Goal: Task Accomplishment & Management: Complete application form

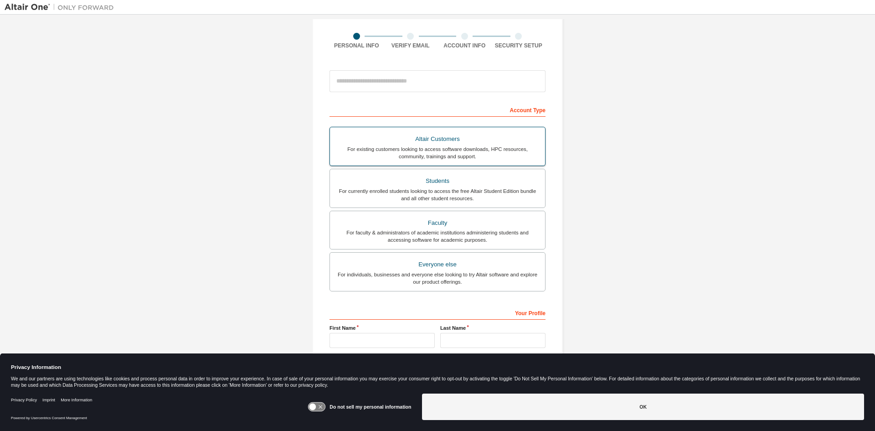
scroll to position [91, 0]
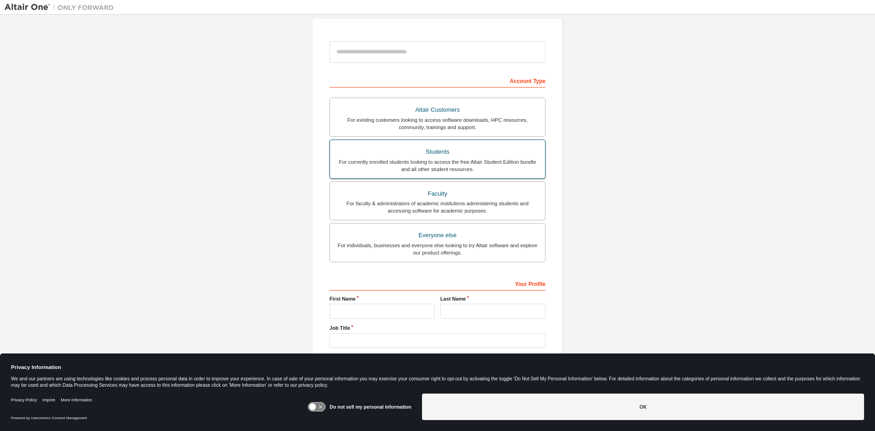
click at [458, 151] on div "Students" at bounding box center [437, 151] width 204 height 13
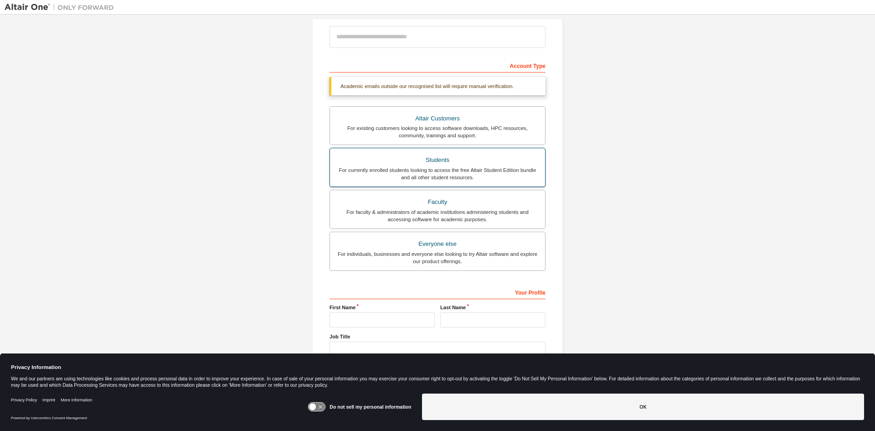
scroll to position [126, 0]
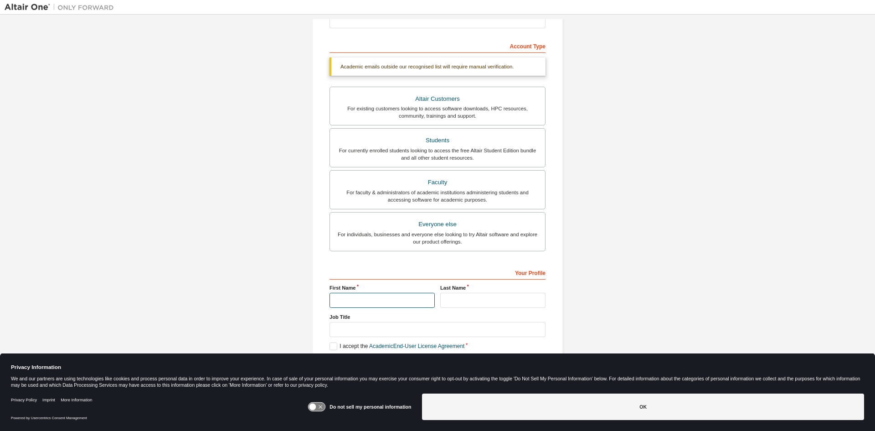
click at [364, 295] on input "text" at bounding box center [381, 299] width 105 height 15
type input "****"
type input "*****"
click at [332, 346] on label "I accept the Academic End-User License Agreement" at bounding box center [396, 346] width 135 height 8
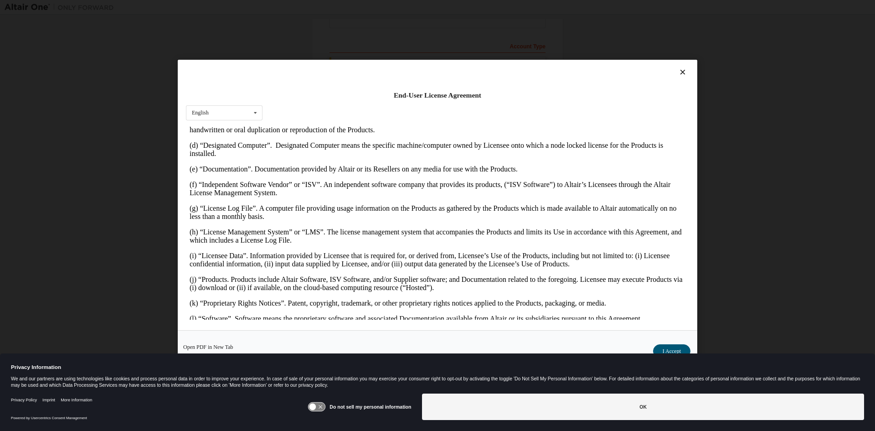
scroll to position [364, 0]
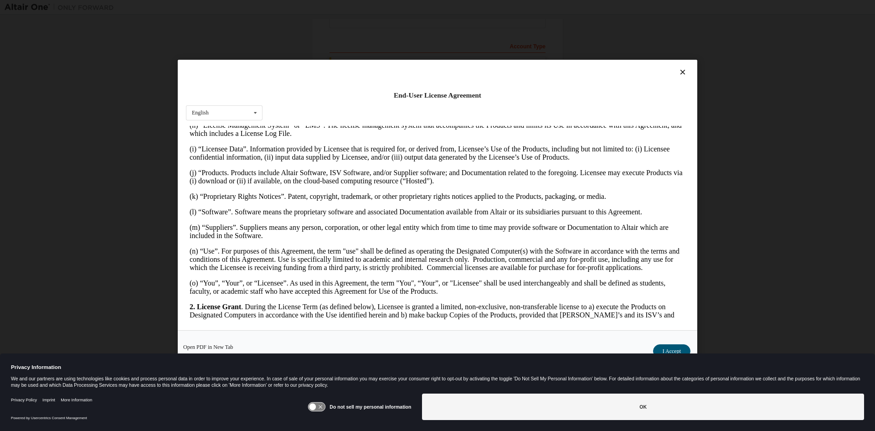
click at [664, 348] on button "I Accept" at bounding box center [671, 351] width 37 height 14
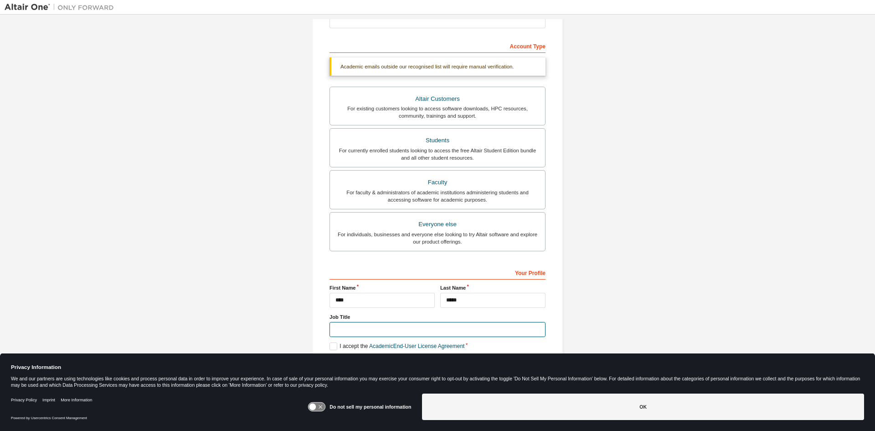
click at [367, 324] on input "text" at bounding box center [437, 329] width 216 height 15
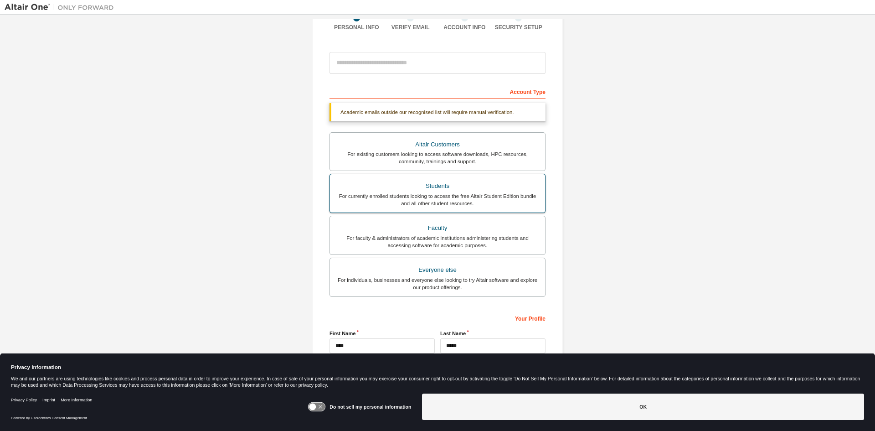
scroll to position [126, 0]
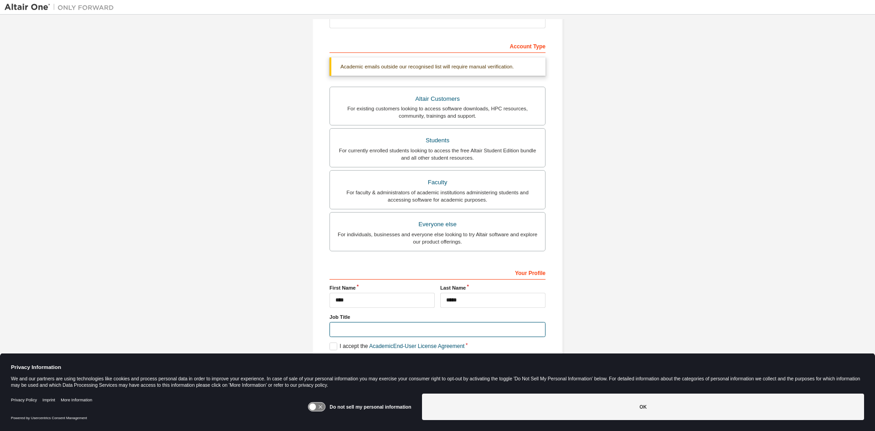
click at [370, 328] on input "text" at bounding box center [437, 329] width 216 height 15
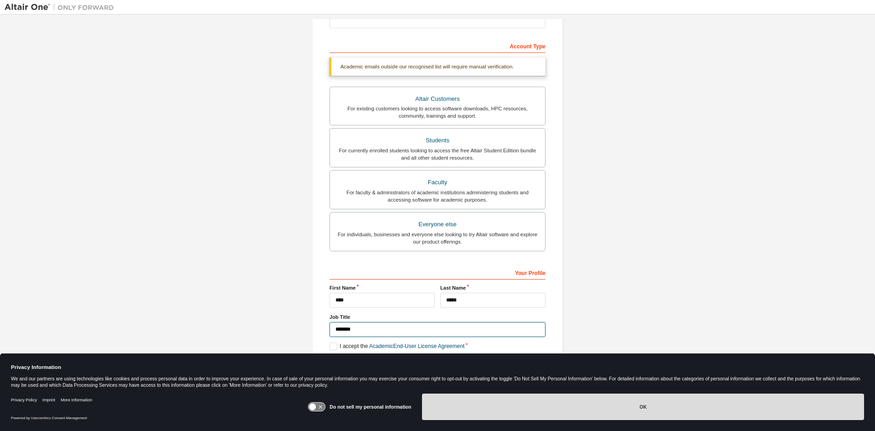
type input "*******"
click at [503, 417] on button "OK" at bounding box center [643, 406] width 442 height 26
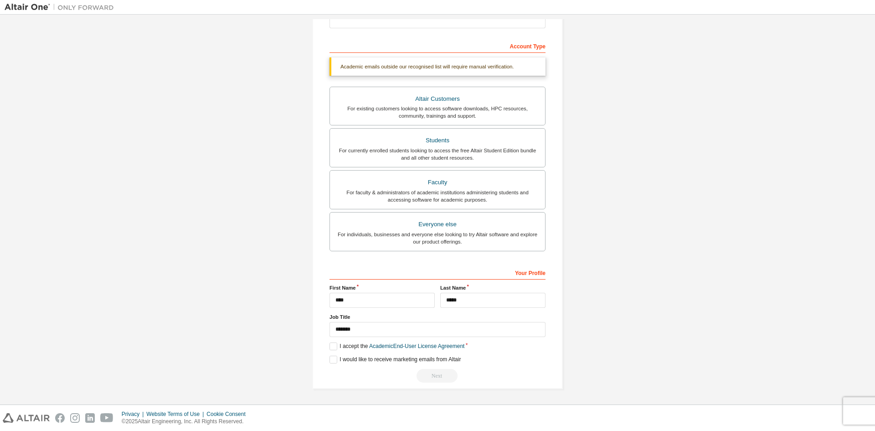
click at [446, 380] on div "Next" at bounding box center [437, 376] width 216 height 14
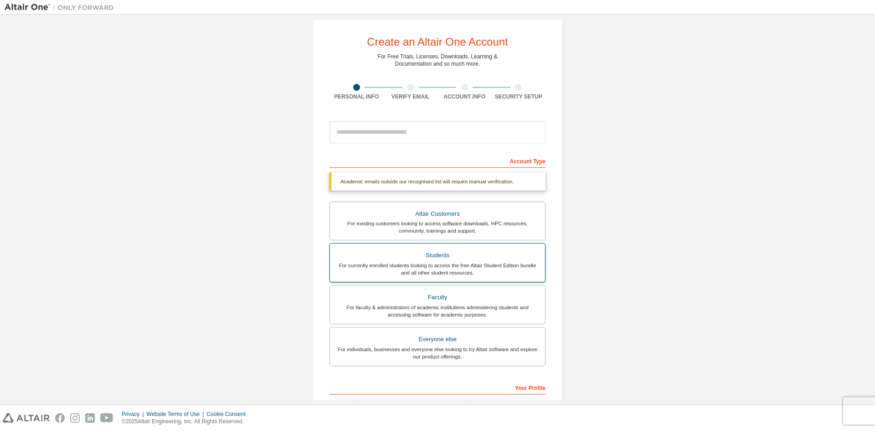
scroll to position [0, 0]
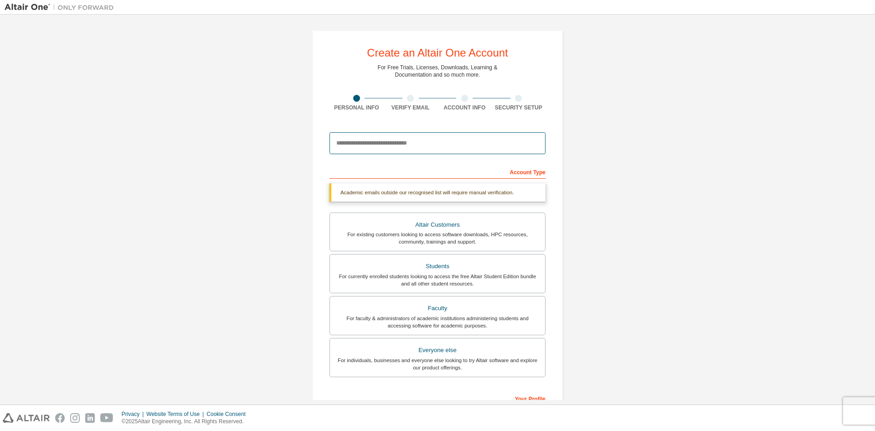
click at [434, 144] on input "email" at bounding box center [437, 143] width 216 height 22
type input "**********"
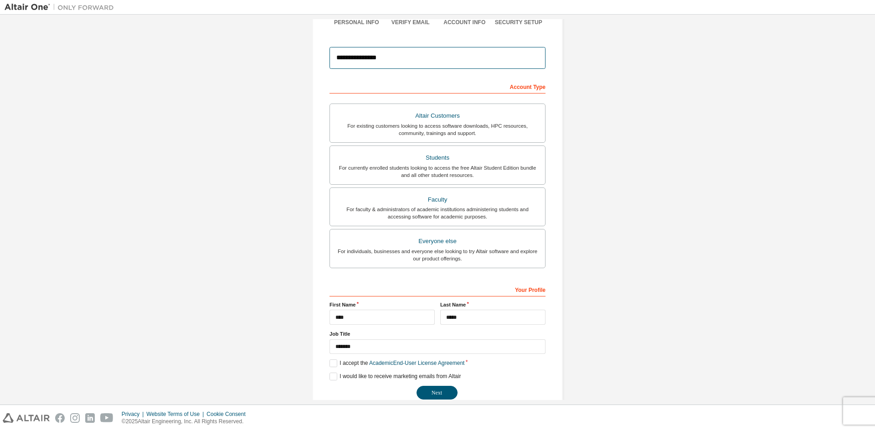
scroll to position [102, 0]
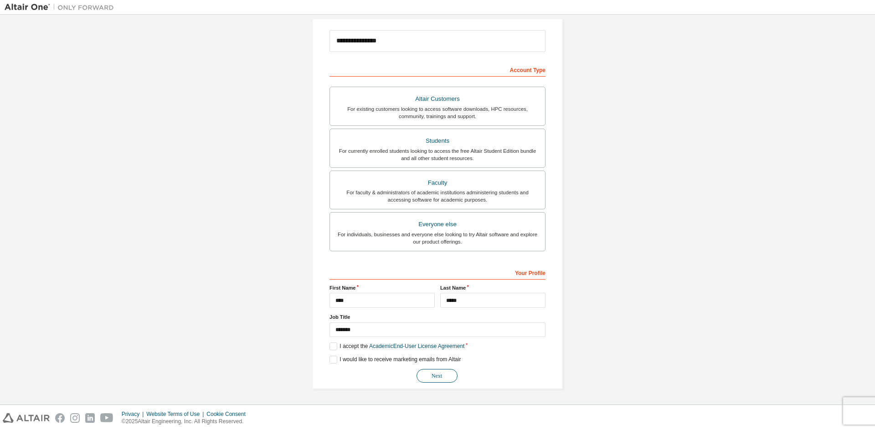
click at [446, 372] on button "Next" at bounding box center [436, 376] width 41 height 14
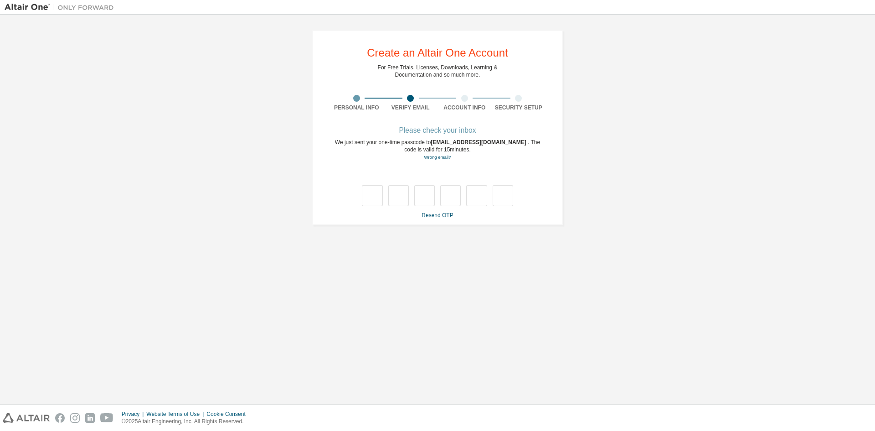
scroll to position [0, 0]
type input "*"
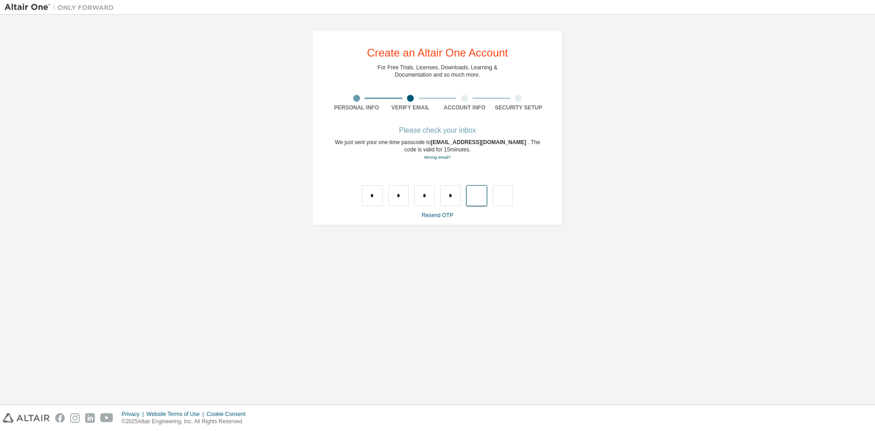
type input "*"
click at [370, 198] on input "text" at bounding box center [372, 195] width 21 height 21
type input "*"
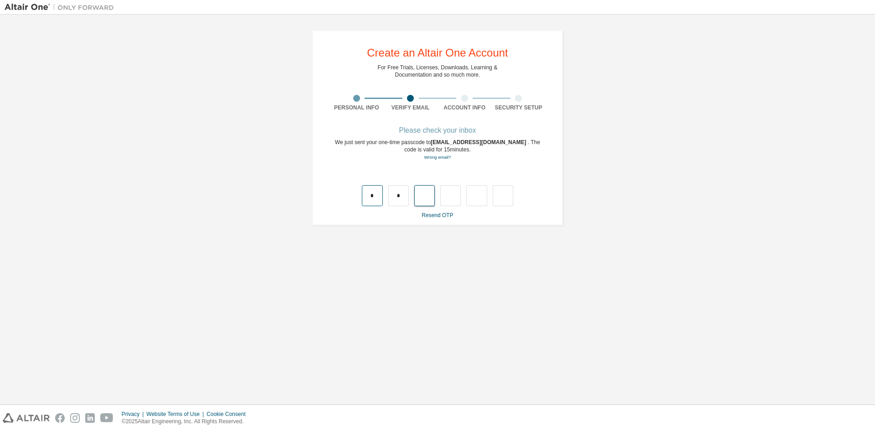
type input "*"
